Goal: Check status: Check status

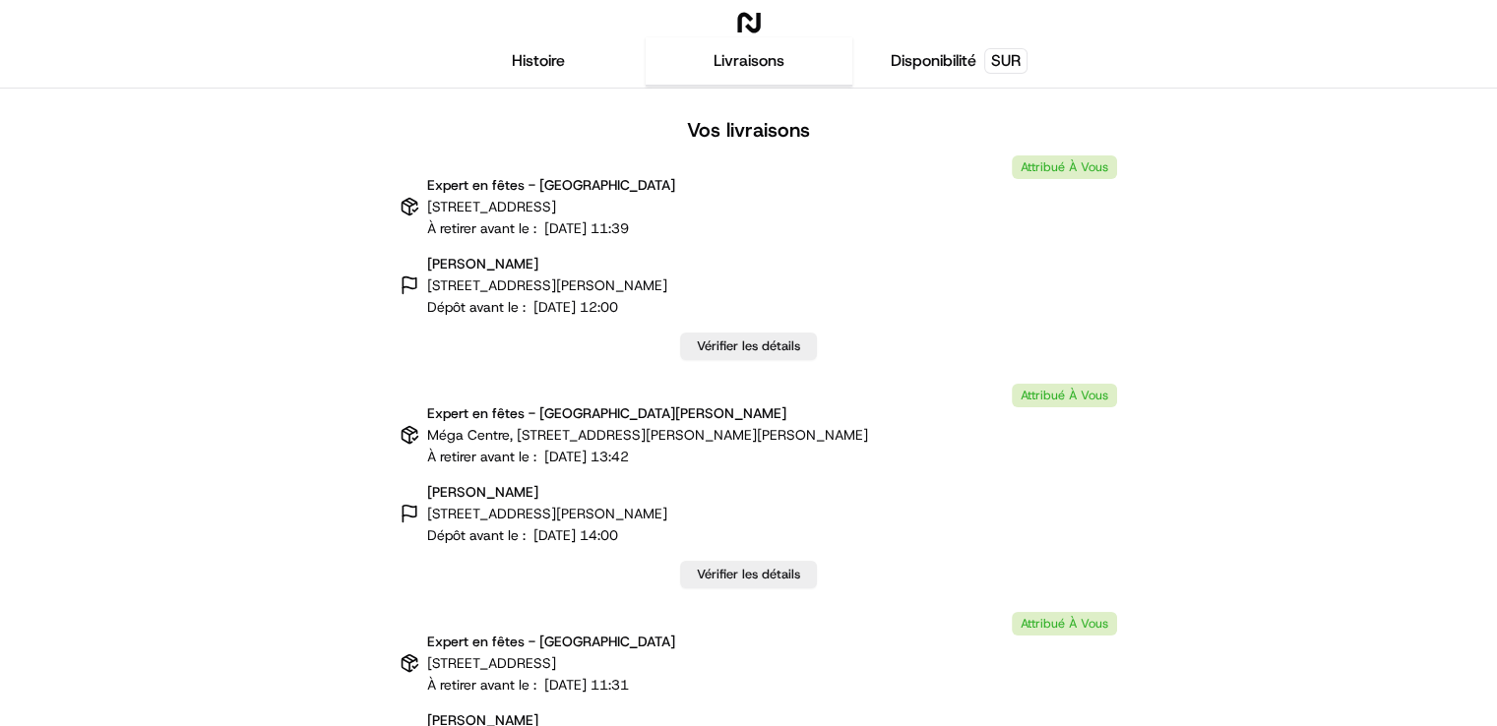
scroll to position [54289, 0]
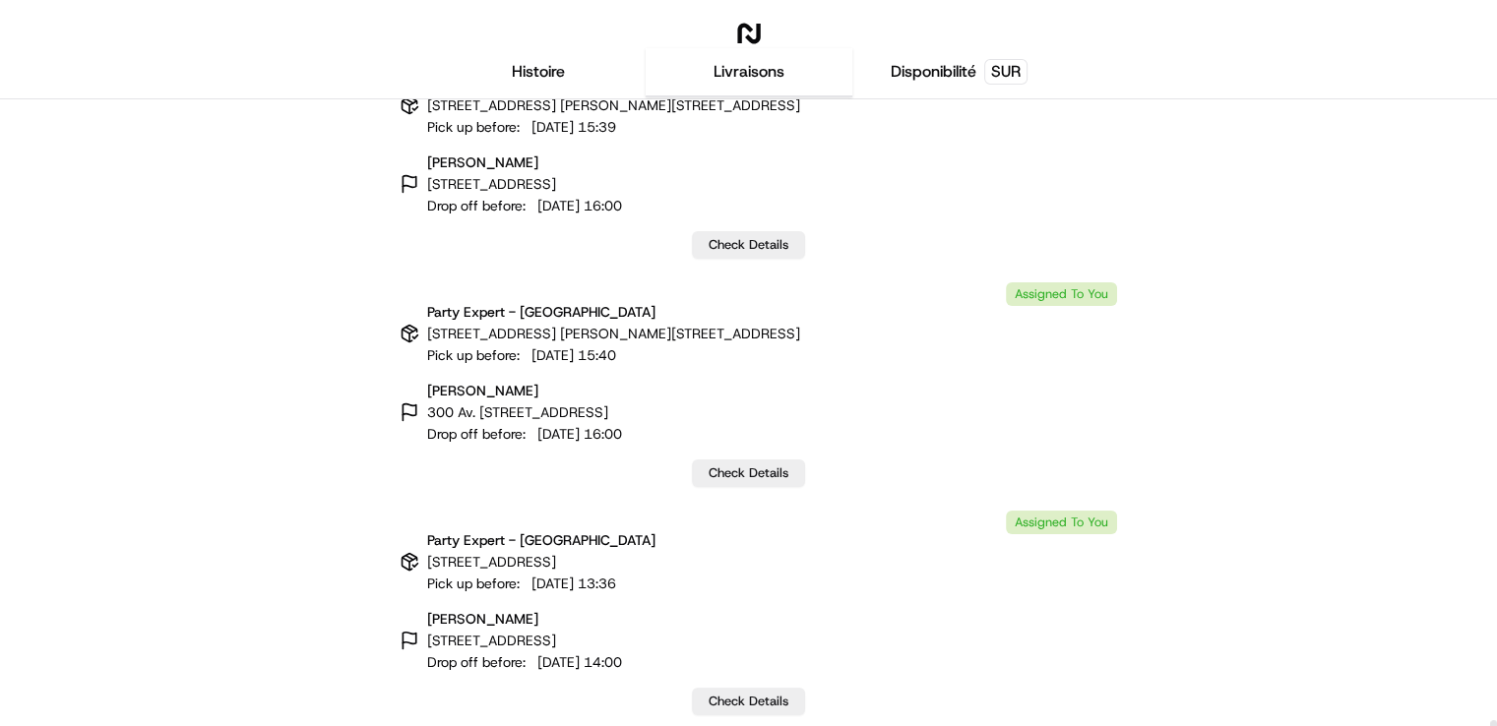
scroll to position [55124, 0]
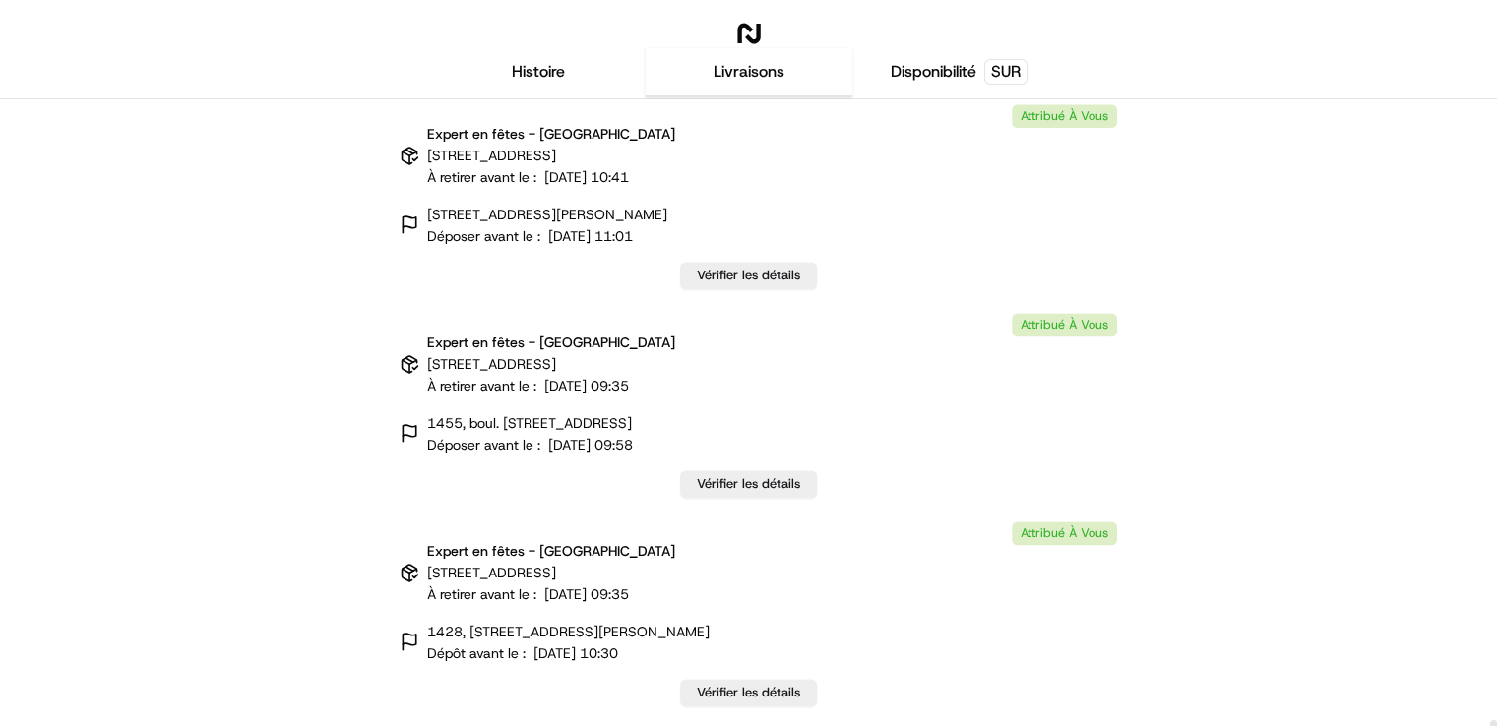
drag, startPoint x: 1491, startPoint y: 109, endPoint x: 1461, endPoint y: 764, distance: 655.3
click at [1490, 725] on div at bounding box center [1493, 730] width 7 height 18
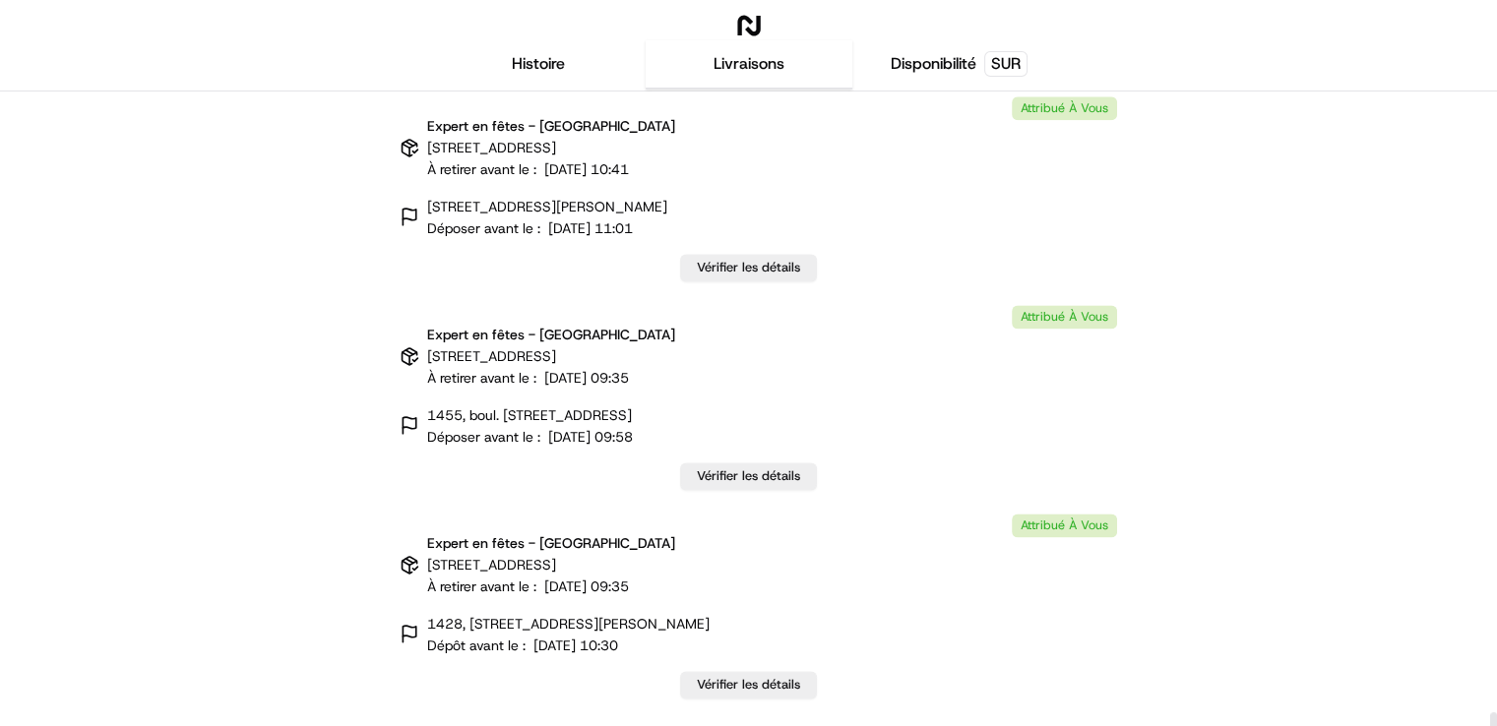
scroll to position [11, 0]
